Goal: Task Accomplishment & Management: Use online tool/utility

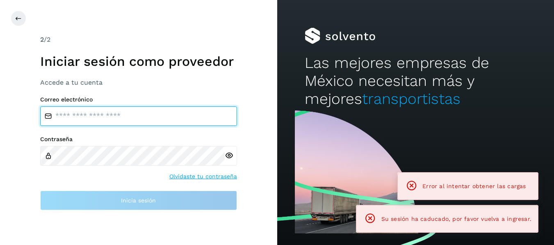
type input "**********"
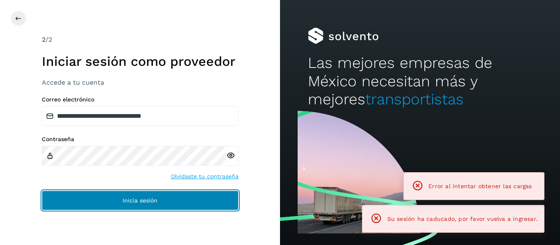
click at [110, 198] on button "Inicia sesión" at bounding box center [140, 201] width 197 height 20
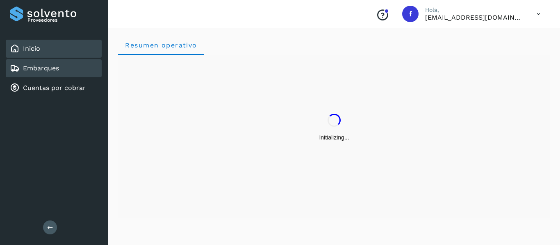
click at [63, 72] on div "Embarques" at bounding box center [54, 68] width 96 height 18
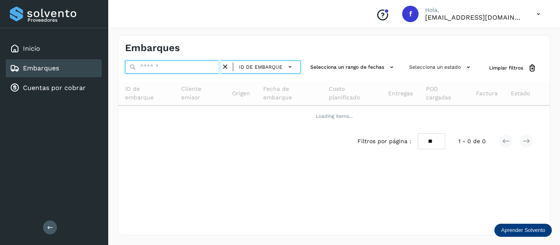
click at [156, 69] on input "text" at bounding box center [173, 67] width 96 height 13
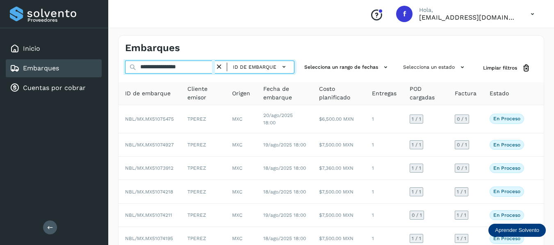
drag, startPoint x: 176, startPoint y: 64, endPoint x: 221, endPoint y: 69, distance: 45.0
click at [221, 69] on div "**********" at bounding box center [209, 67] width 169 height 13
paste input "text"
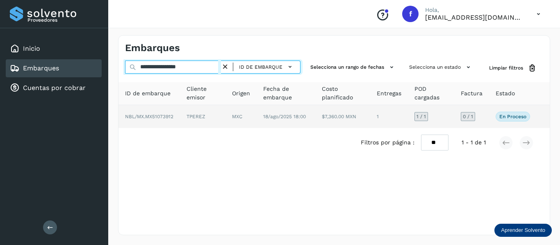
type input "**********"
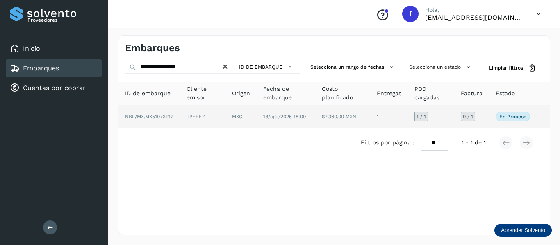
click at [489, 120] on td "0 / 1" at bounding box center [513, 116] width 48 height 23
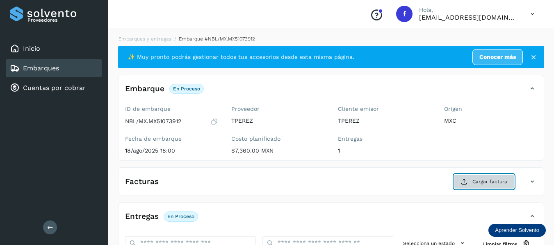
click at [483, 182] on span "Cargar factura" at bounding box center [489, 181] width 35 height 7
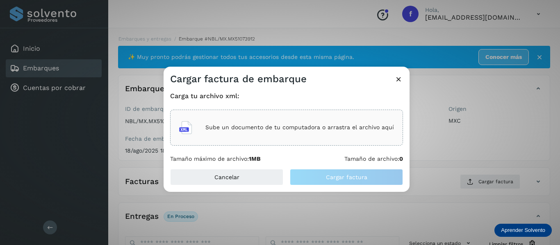
click at [400, 77] on icon at bounding box center [398, 79] width 9 height 9
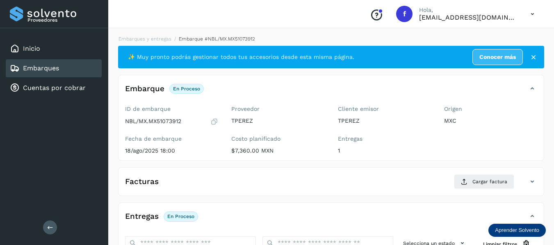
click at [217, 122] on icon at bounding box center [214, 122] width 8 height 8
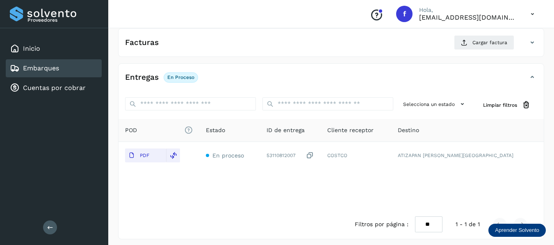
scroll to position [143, 0]
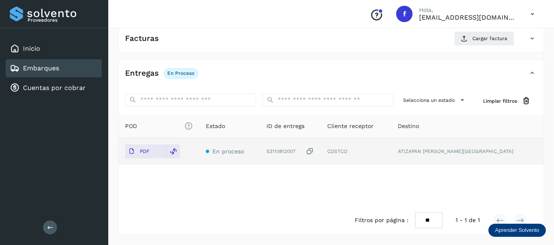
click at [314, 153] on icon at bounding box center [310, 152] width 8 height 9
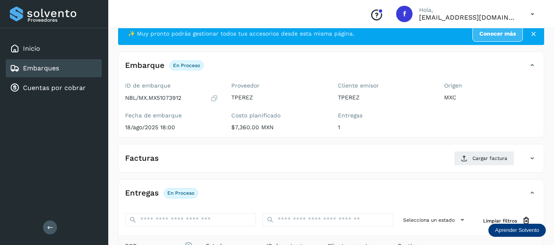
scroll to position [20, 0]
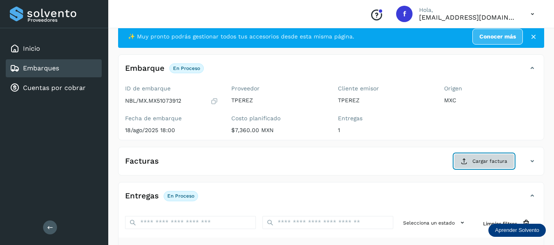
click at [477, 162] on span "Cargar factura" at bounding box center [489, 161] width 35 height 7
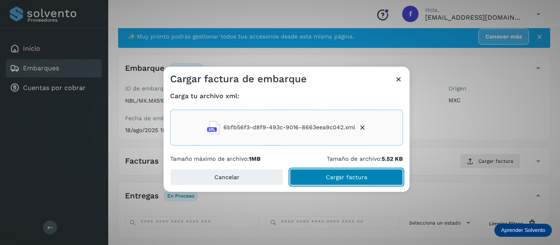
click at [319, 175] on button "Cargar factura" at bounding box center [346, 177] width 113 height 16
